Goal: Task Accomplishment & Management: Manage account settings

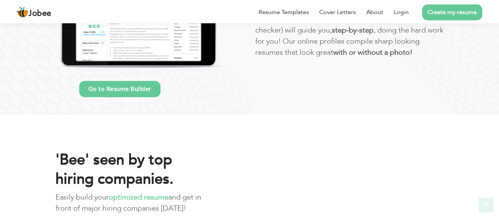
scroll to position [461, 0]
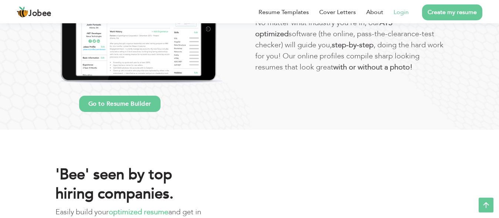
click at [408, 17] on link "Login" at bounding box center [400, 12] width 15 height 9
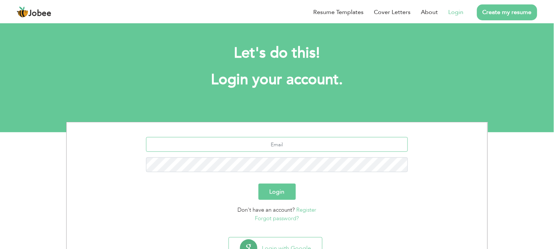
click at [343, 145] on input "text" at bounding box center [277, 144] width 262 height 15
type input "hassannaqvi118@gmail.com"
click at [258, 184] on button "Login" at bounding box center [276, 192] width 37 height 16
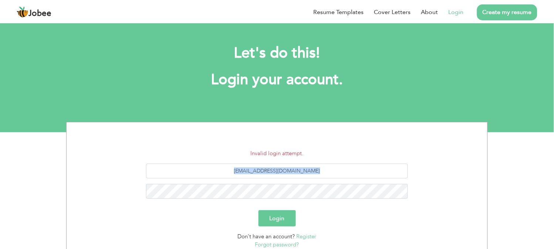
click at [300, 190] on div "[EMAIL_ADDRESS][DOMAIN_NAME]" at bounding box center [277, 184] width 410 height 41
